Goal: Book appointment/travel/reservation

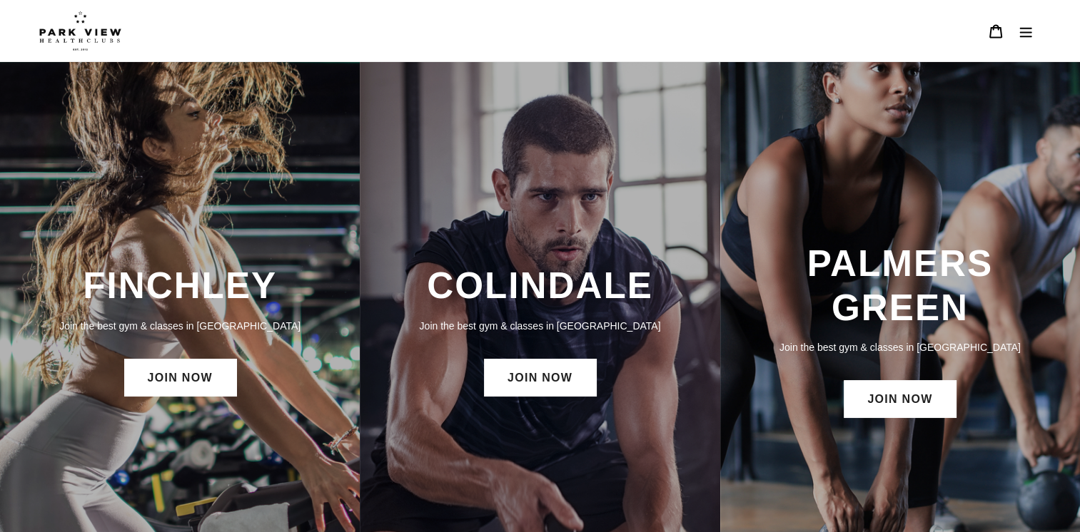
click at [901, 324] on h3 "PALMERS GREEN" at bounding box center [899, 286] width 331 height 88
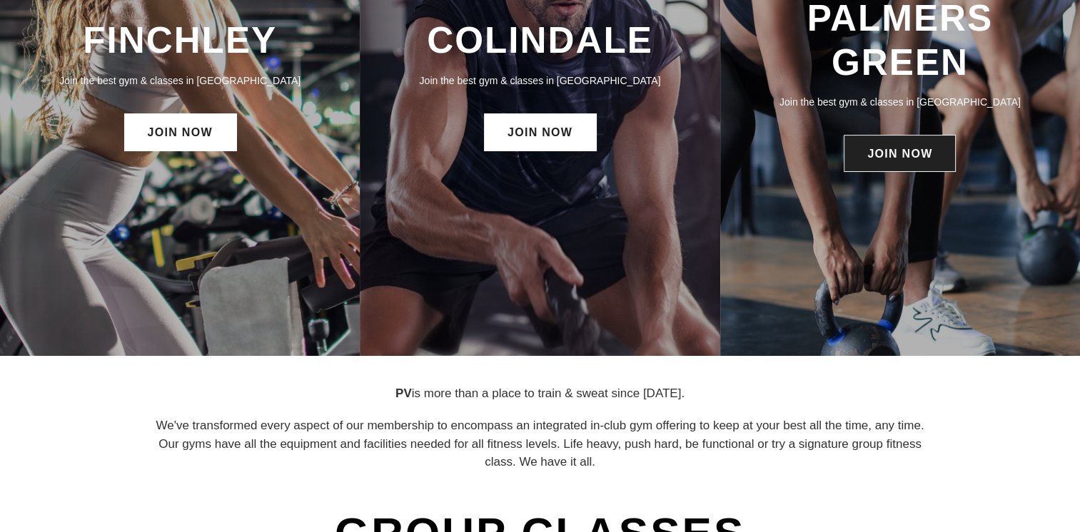
scroll to position [214, 0]
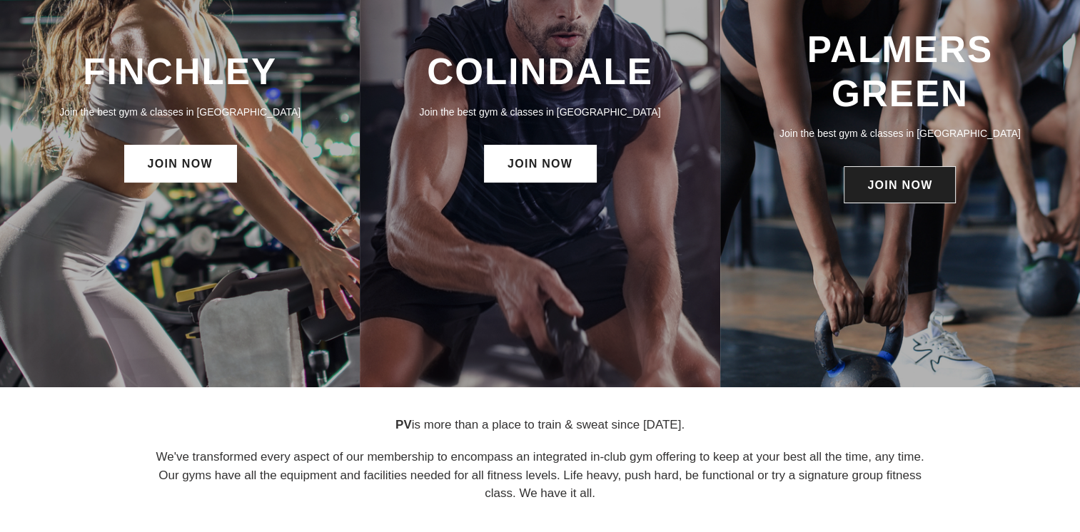
click at [924, 193] on link "JOIN NOW" at bounding box center [900, 184] width 112 height 37
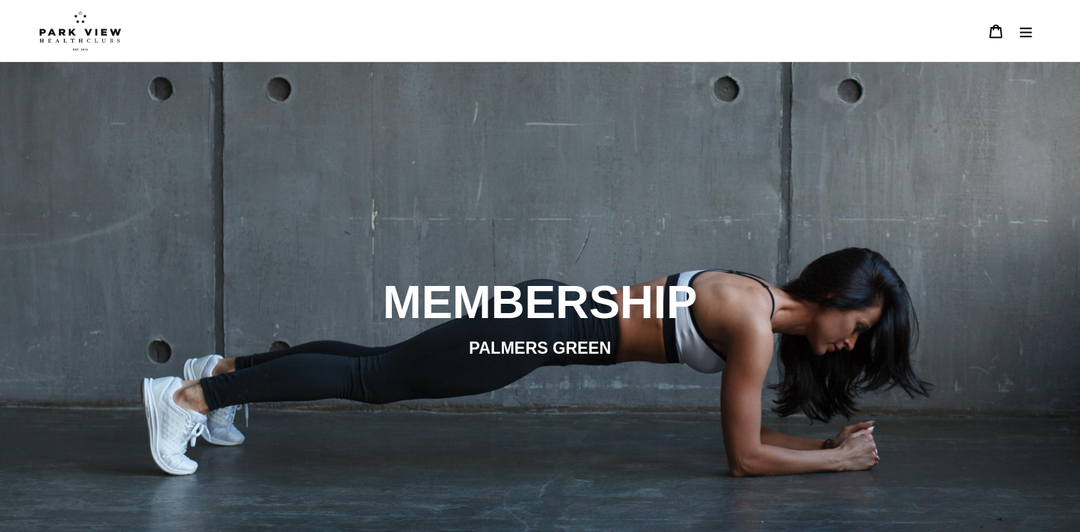
click at [1022, 30] on icon "Menu" at bounding box center [1025, 31] width 14 height 14
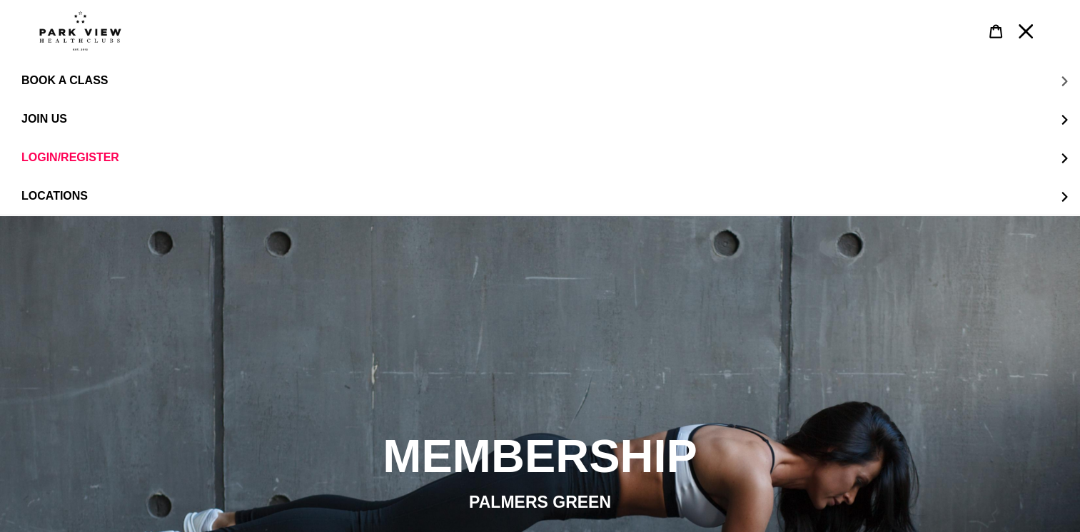
click at [87, 76] on span "BOOK A CLASS" at bounding box center [64, 80] width 86 height 13
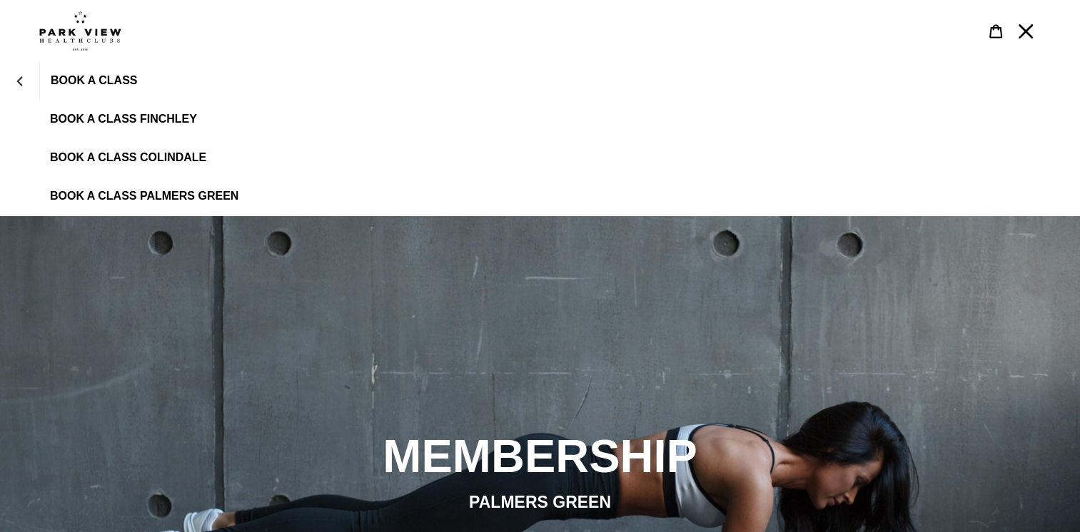
click at [155, 190] on link "BOOK A CLASS PALMERS GREEN" at bounding box center [540, 196] width 1080 height 39
